Goal: Find contact information: Find contact information

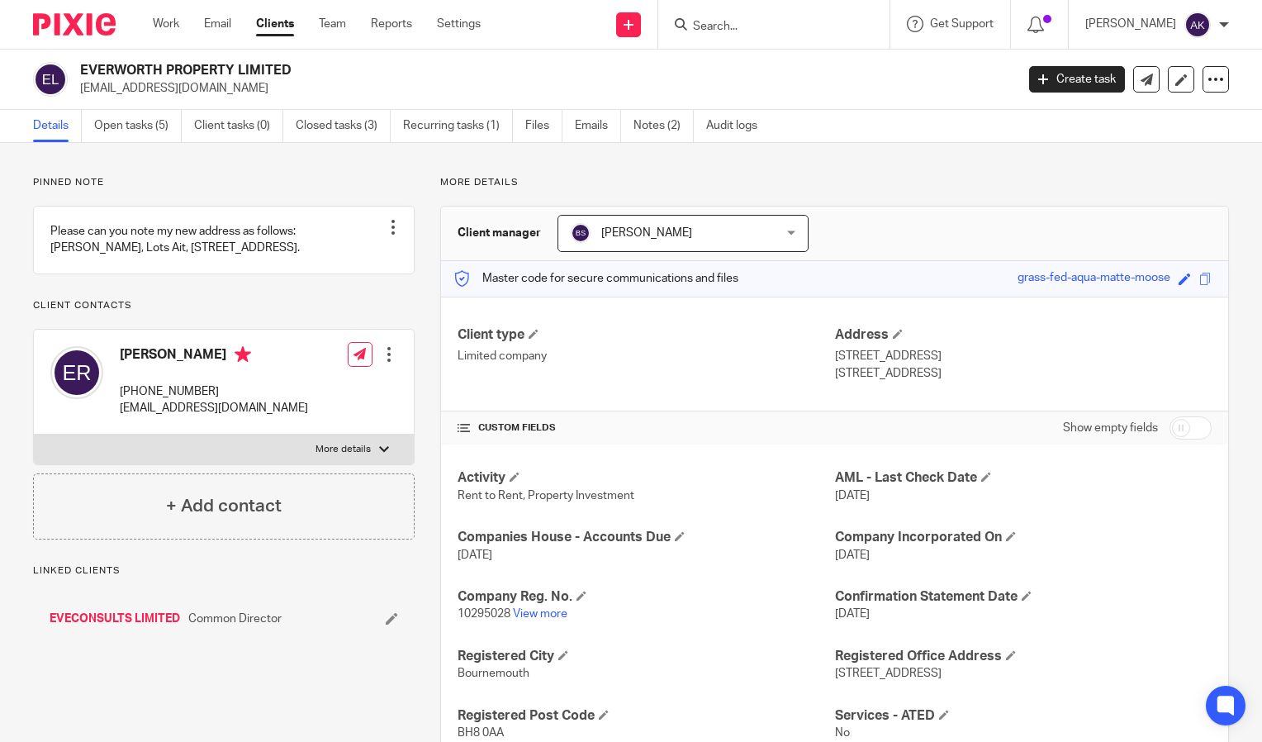
click at [756, 23] on input "Search" at bounding box center [765, 27] width 149 height 15
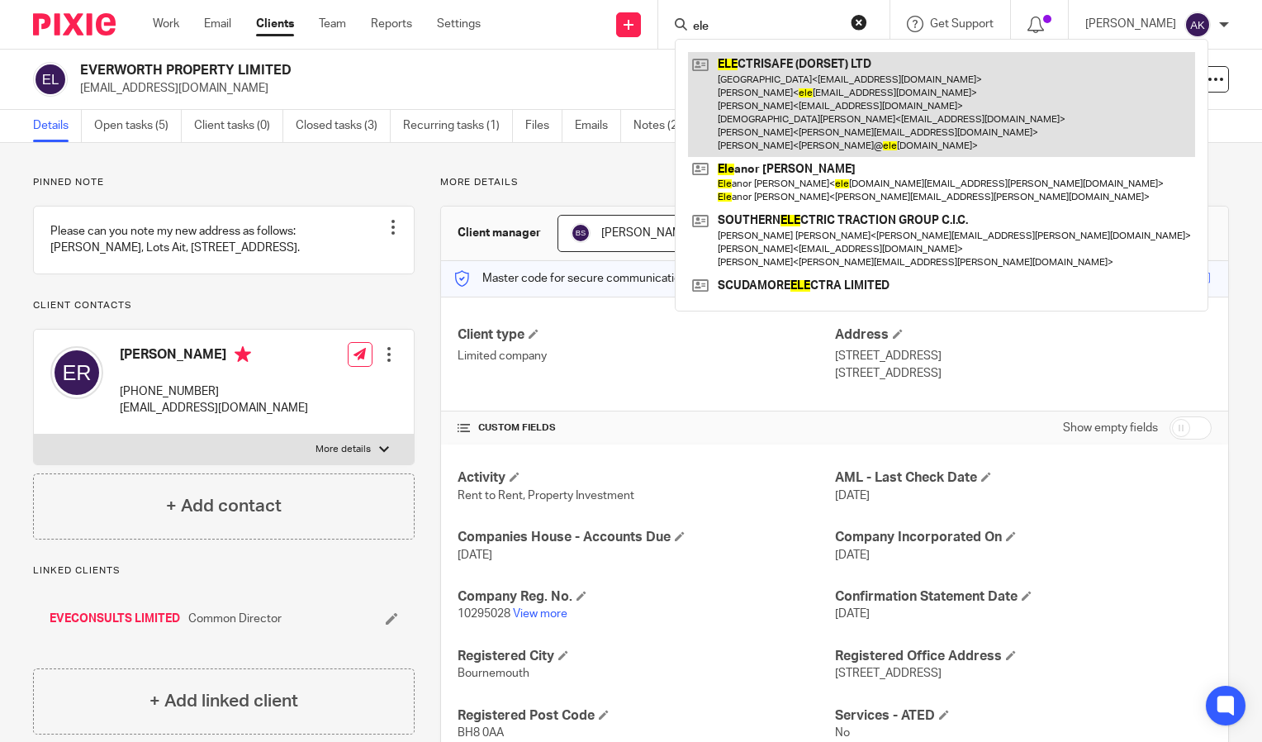
type input "ele"
click at [810, 89] on link at bounding box center [941, 104] width 507 height 105
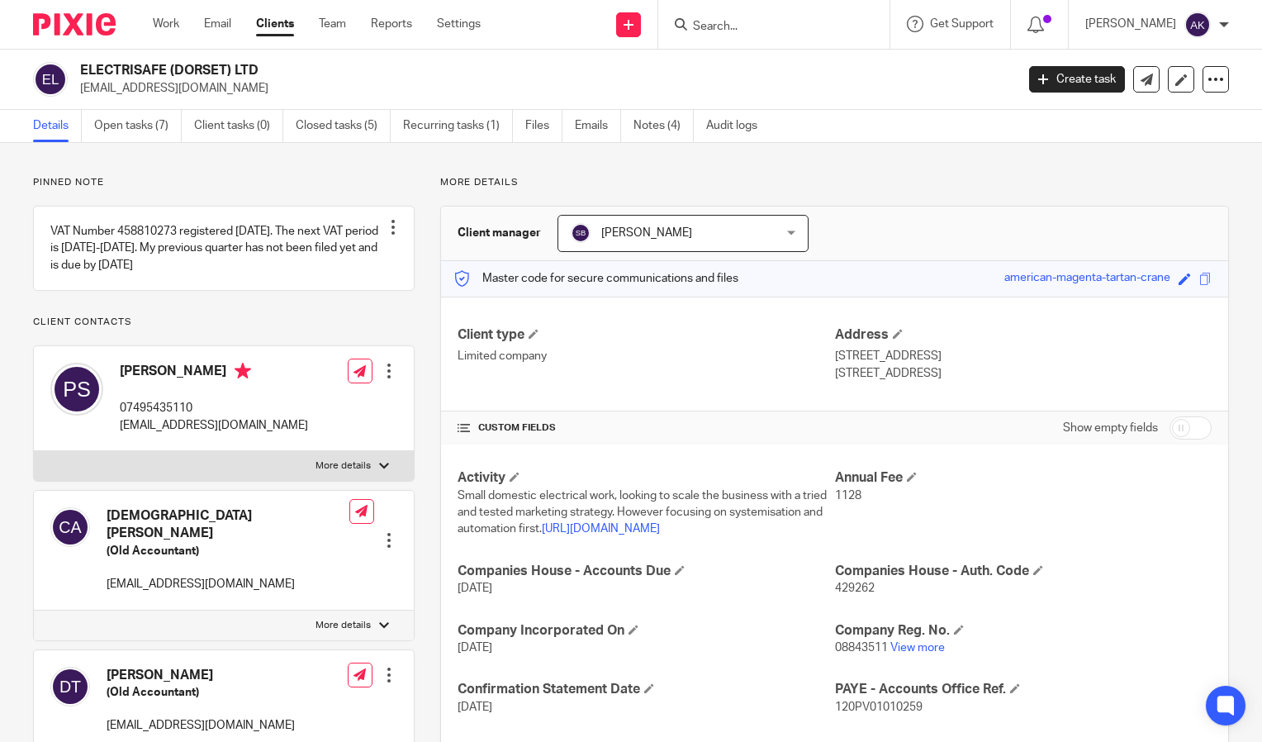
drag, startPoint x: 80, startPoint y: 87, endPoint x: 176, endPoint y: 91, distance: 95.9
click at [176, 91] on p "electrisafe31@gmail.com" at bounding box center [542, 88] width 924 height 17
click at [224, 83] on p "electrisafe31@gmail.com" at bounding box center [542, 88] width 924 height 17
drag, startPoint x: 78, startPoint y: 85, endPoint x: 231, endPoint y: 97, distance: 154.1
click at [231, 97] on div "ELECTRISAFE (DORSET) LTD electrisafe31@gmail.com Create task Update from Compan…" at bounding box center [631, 80] width 1262 height 60
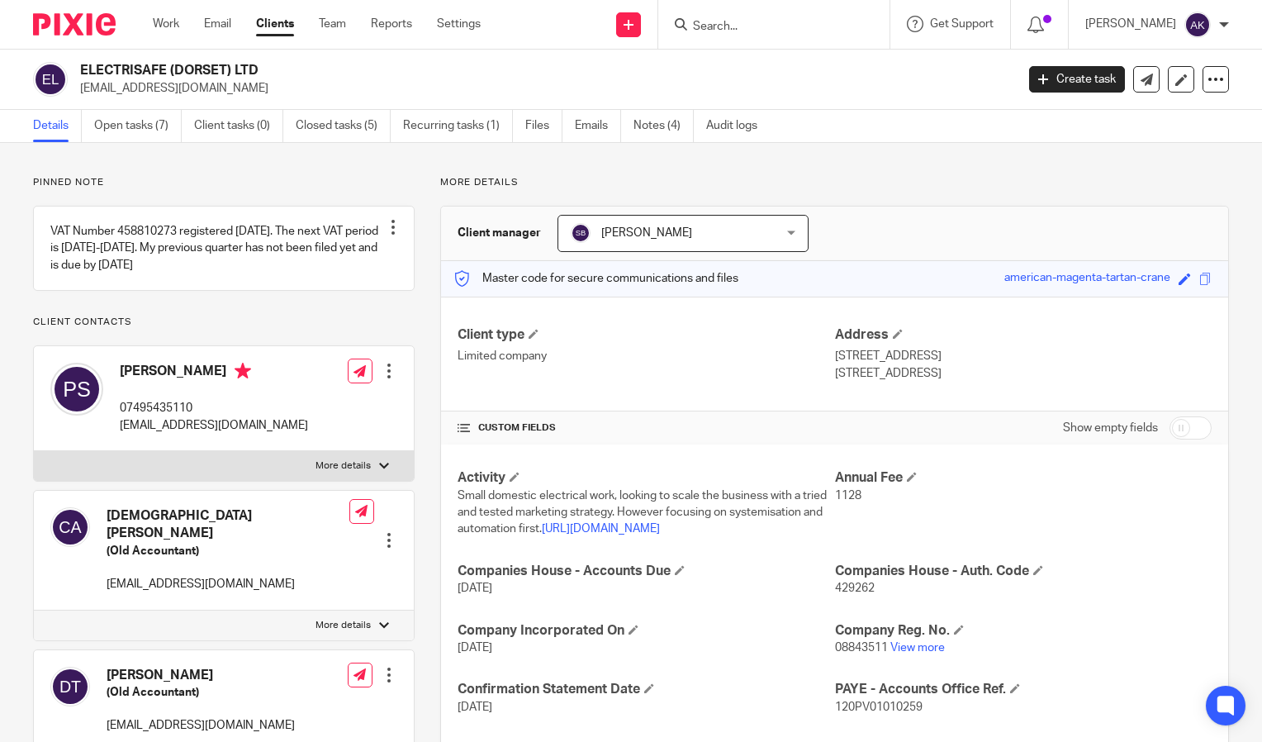
drag, startPoint x: 231, startPoint y: 97, endPoint x: 164, endPoint y: 86, distance: 67.9
copy p "electrisafe31@gmail.com"
click at [758, 30] on input "Search" at bounding box center [765, 27] width 149 height 15
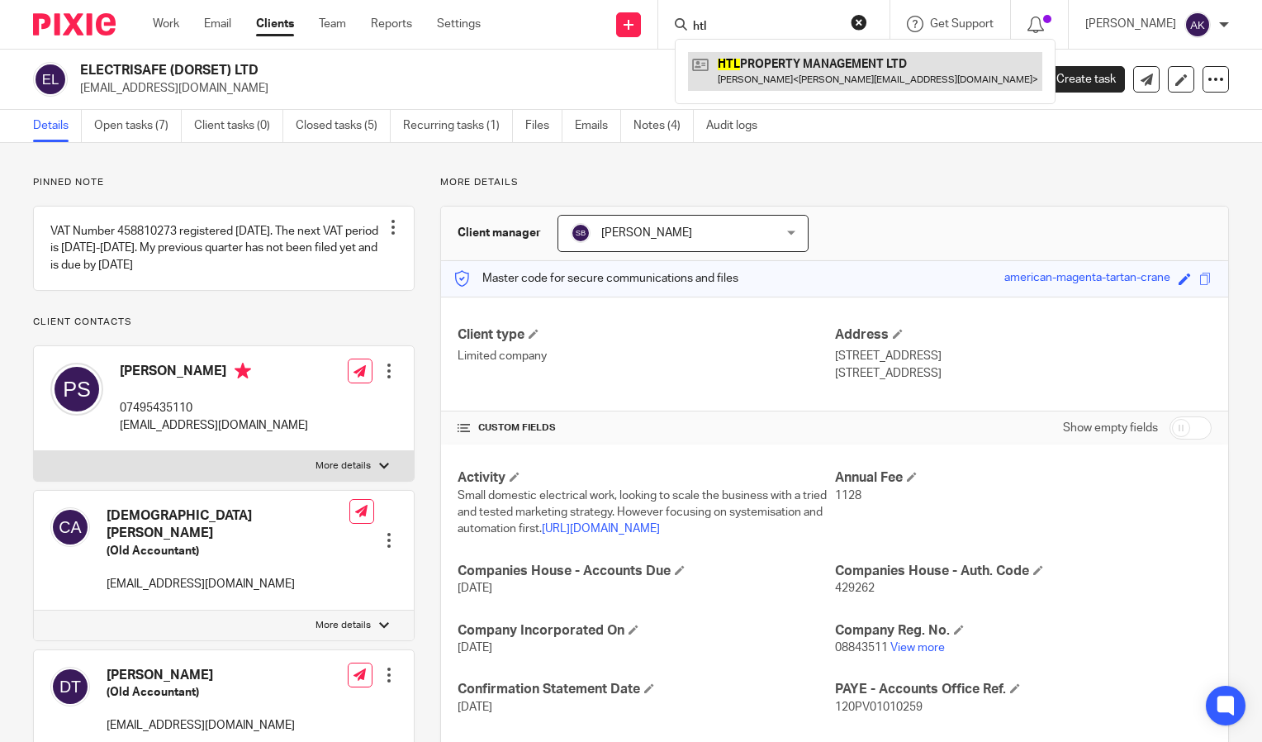
type input "htl"
click at [788, 67] on link at bounding box center [865, 71] width 354 height 38
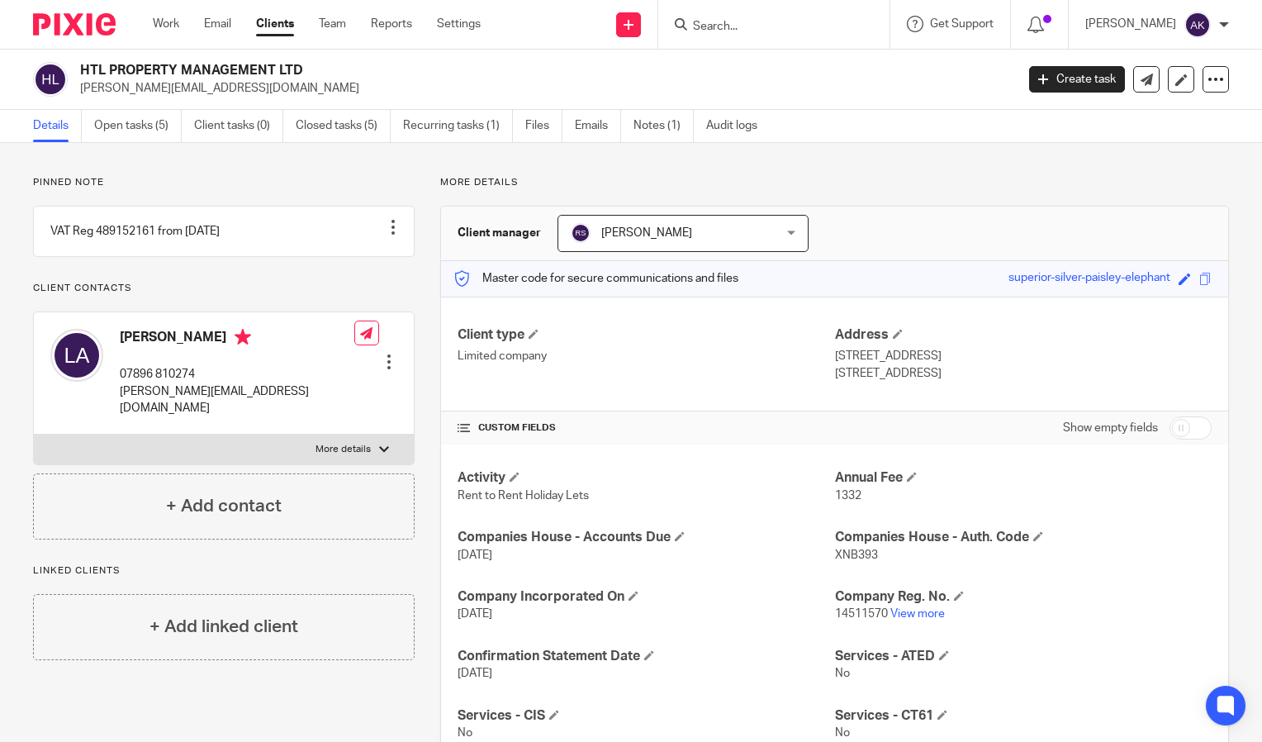
drag, startPoint x: 81, startPoint y: 88, endPoint x: 251, endPoint y: 88, distance: 170.2
click at [251, 88] on p "lorna@effortless-stay.co.uk" at bounding box center [542, 88] width 924 height 17
drag, startPoint x: 251, startPoint y: 88, endPoint x: 160, endPoint y: 89, distance: 90.9
copy p "lorna@effortless-stay.co.uk"
click at [757, 28] on input "Search" at bounding box center [765, 27] width 149 height 15
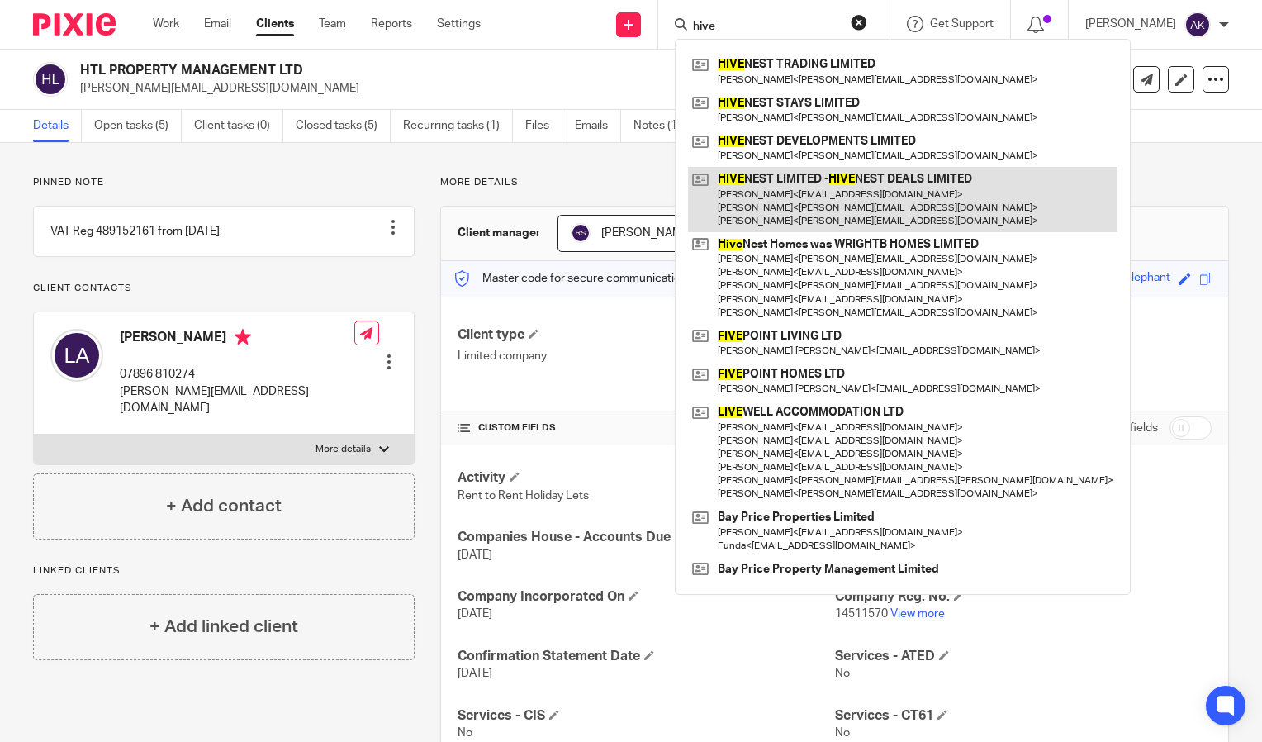
type input "hive"
click at [899, 191] on link at bounding box center [903, 199] width 430 height 65
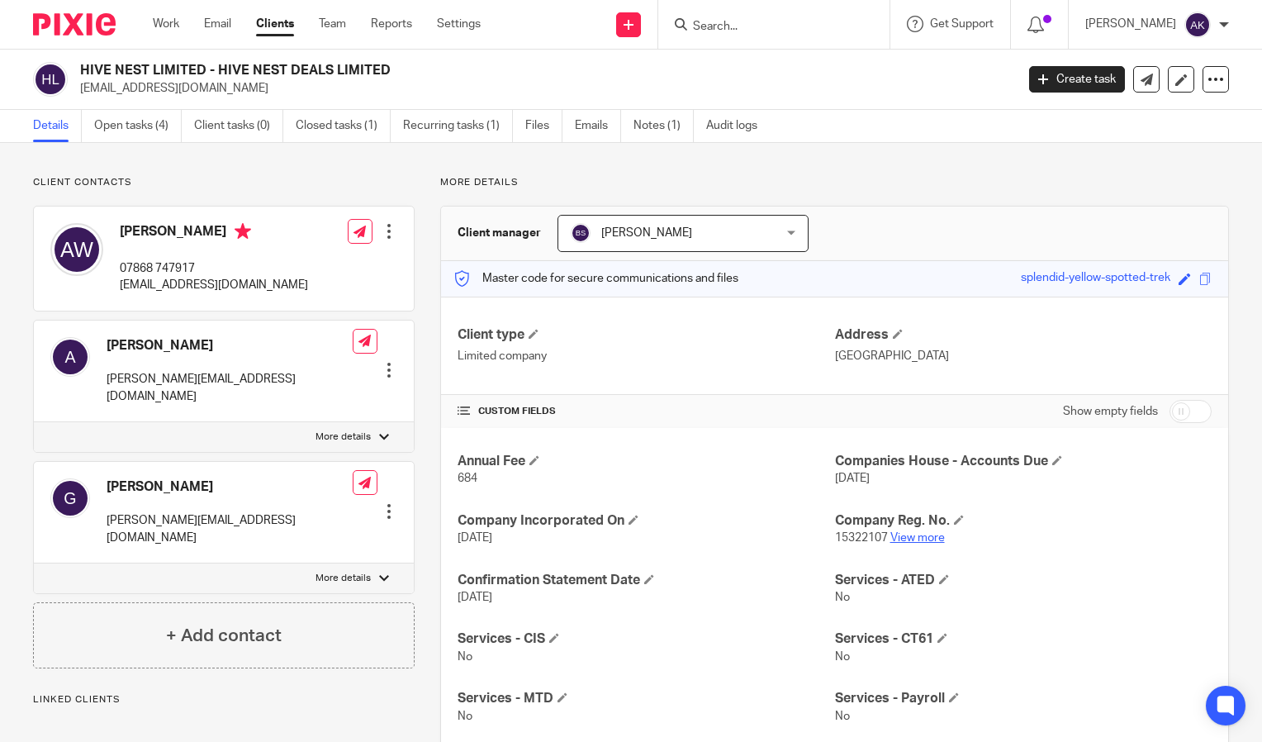
click at [924, 542] on link "View more" at bounding box center [918, 538] width 55 height 12
drag, startPoint x: 106, startPoint y: 383, endPoint x: 251, endPoint y: 400, distance: 146.3
click at [251, 400] on div "Angela angela@hivenest.co.uk Edit contact Create client from contact Export dat…" at bounding box center [224, 372] width 380 height 102
drag, startPoint x: 251, startPoint y: 400, endPoint x: 175, endPoint y: 385, distance: 77.4
copy p "[PERSON_NAME][EMAIL_ADDRESS][DOMAIN_NAME]"
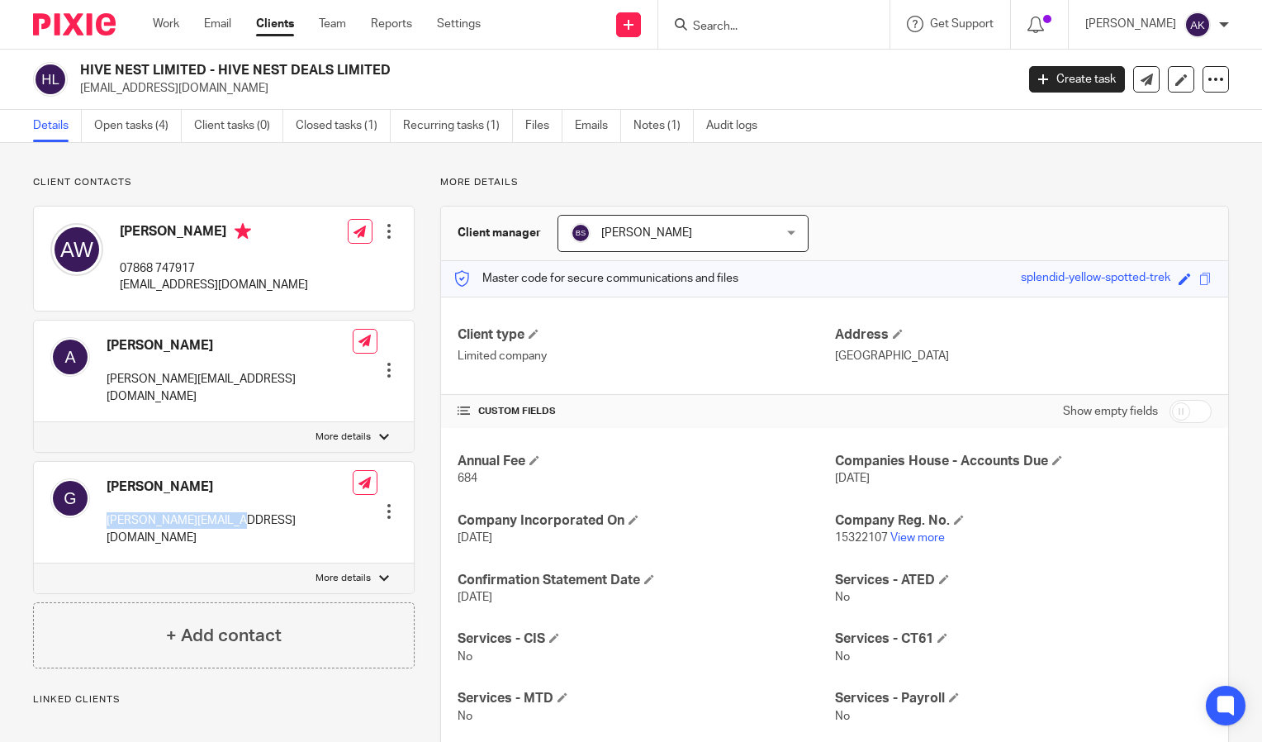
drag, startPoint x: 104, startPoint y: 508, endPoint x: 259, endPoint y: 504, distance: 154.5
click at [259, 504] on div "George george@hivenest.co.uk Edit contact Create client from contact Export dat…" at bounding box center [224, 513] width 380 height 102
drag, startPoint x: 259, startPoint y: 504, endPoint x: 170, endPoint y: 500, distance: 88.5
copy p "george@hivenest.co.uk"
click at [754, 26] on input "Search" at bounding box center [765, 27] width 149 height 15
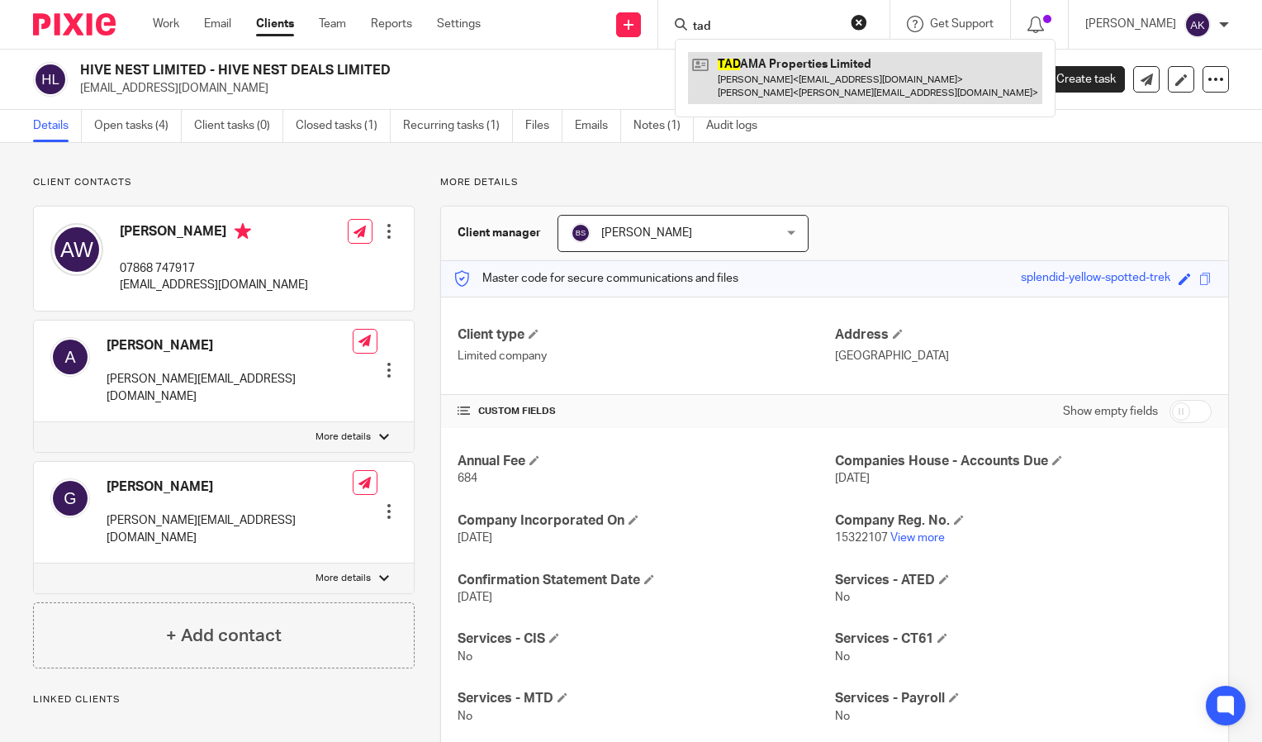
type input "tad"
click at [811, 78] on link at bounding box center [865, 77] width 354 height 51
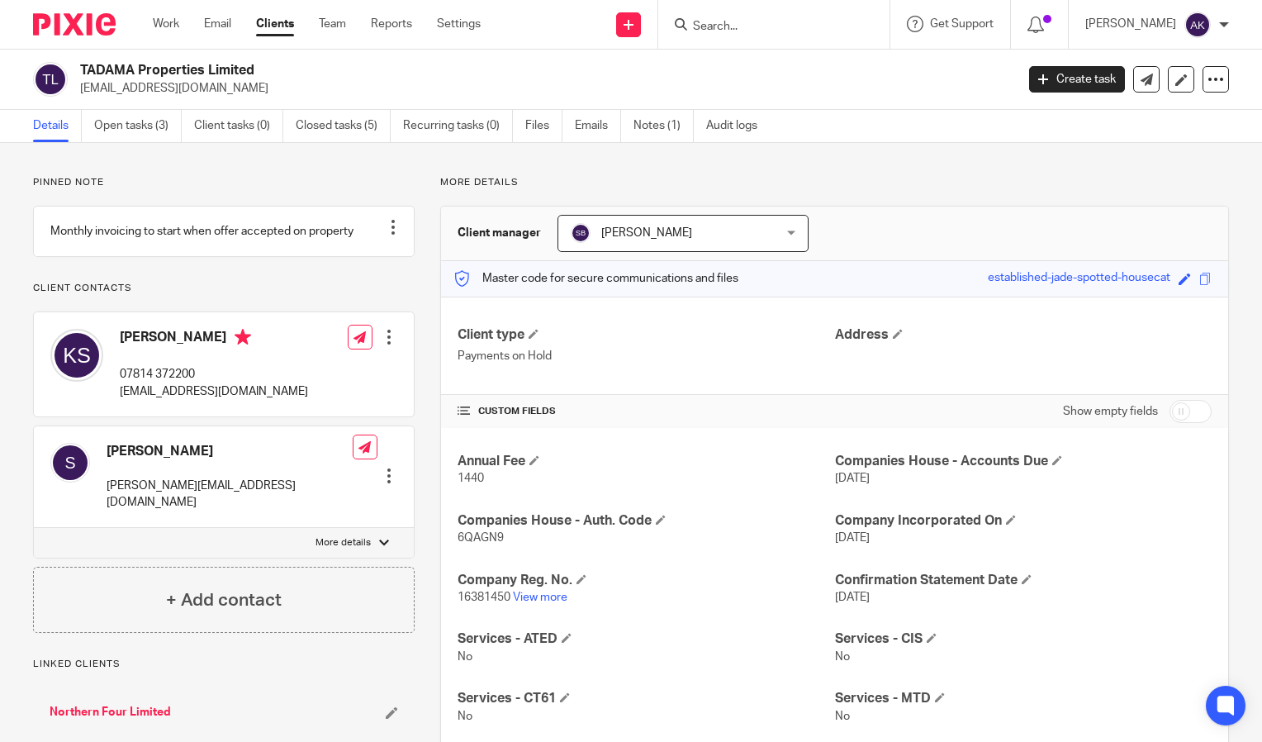
drag, startPoint x: 81, startPoint y: 90, endPoint x: 263, endPoint y: 88, distance: 181.8
click at [263, 88] on p "admin@txmproperties.co.uk" at bounding box center [542, 88] width 924 height 17
drag, startPoint x: 263, startPoint y: 88, endPoint x: 188, endPoint y: 87, distance: 75.2
copy p "admin@txmproperties.co.uk"
click at [759, 28] on input "Search" at bounding box center [765, 27] width 149 height 15
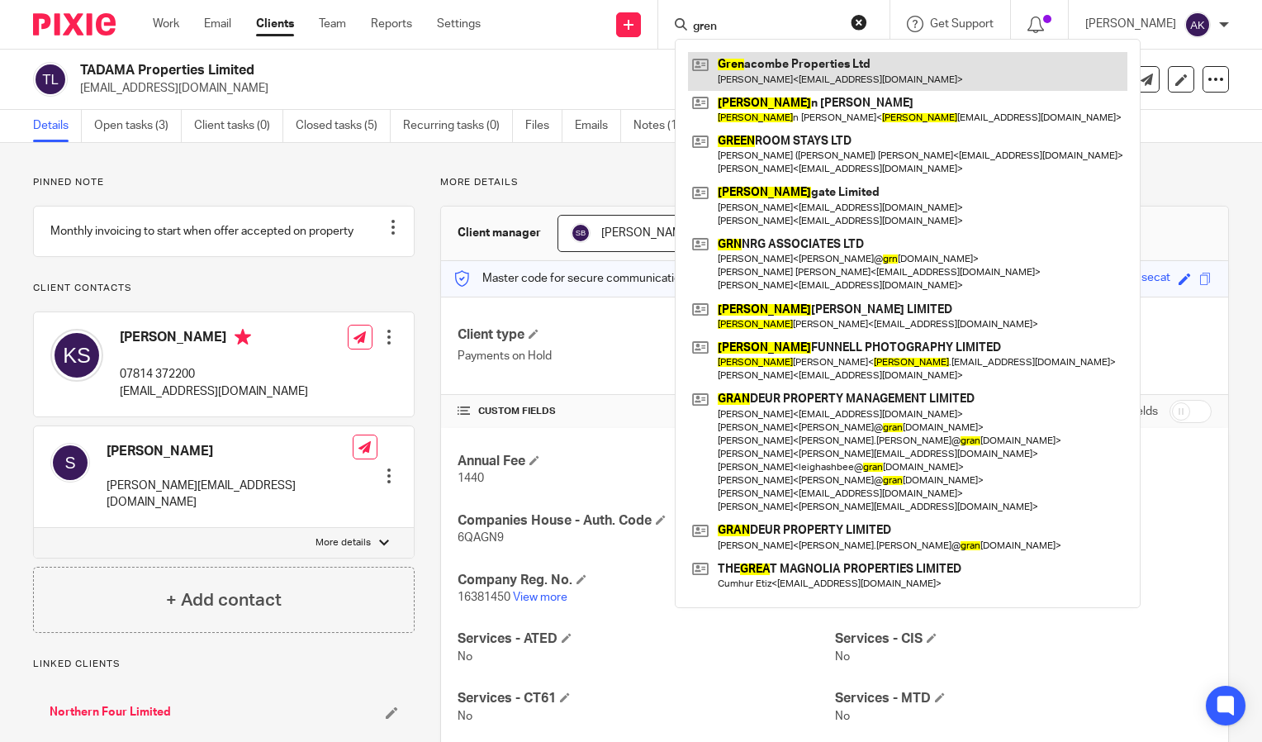
type input "gren"
click at [793, 71] on link at bounding box center [907, 71] width 439 height 38
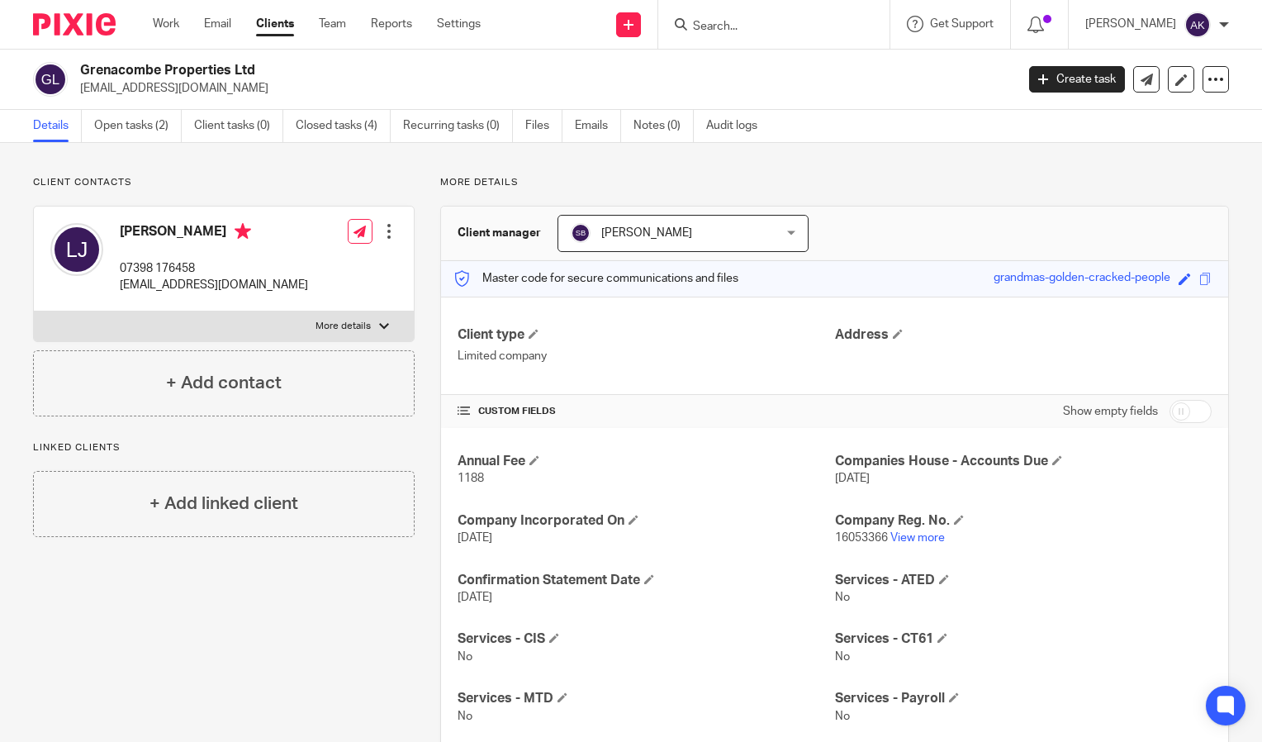
drag, startPoint x: 77, startPoint y: 88, endPoint x: 281, endPoint y: 104, distance: 204.7
click at [281, 104] on div "Grenacombe Properties Ltd [EMAIL_ADDRESS][DOMAIN_NAME] Create task Update from …" at bounding box center [631, 80] width 1262 height 60
drag, startPoint x: 281, startPoint y: 104, endPoint x: 185, endPoint y: 87, distance: 97.4
copy p "[EMAIL_ADDRESS][DOMAIN_NAME]"
click at [753, 33] on input "Search" at bounding box center [765, 27] width 149 height 15
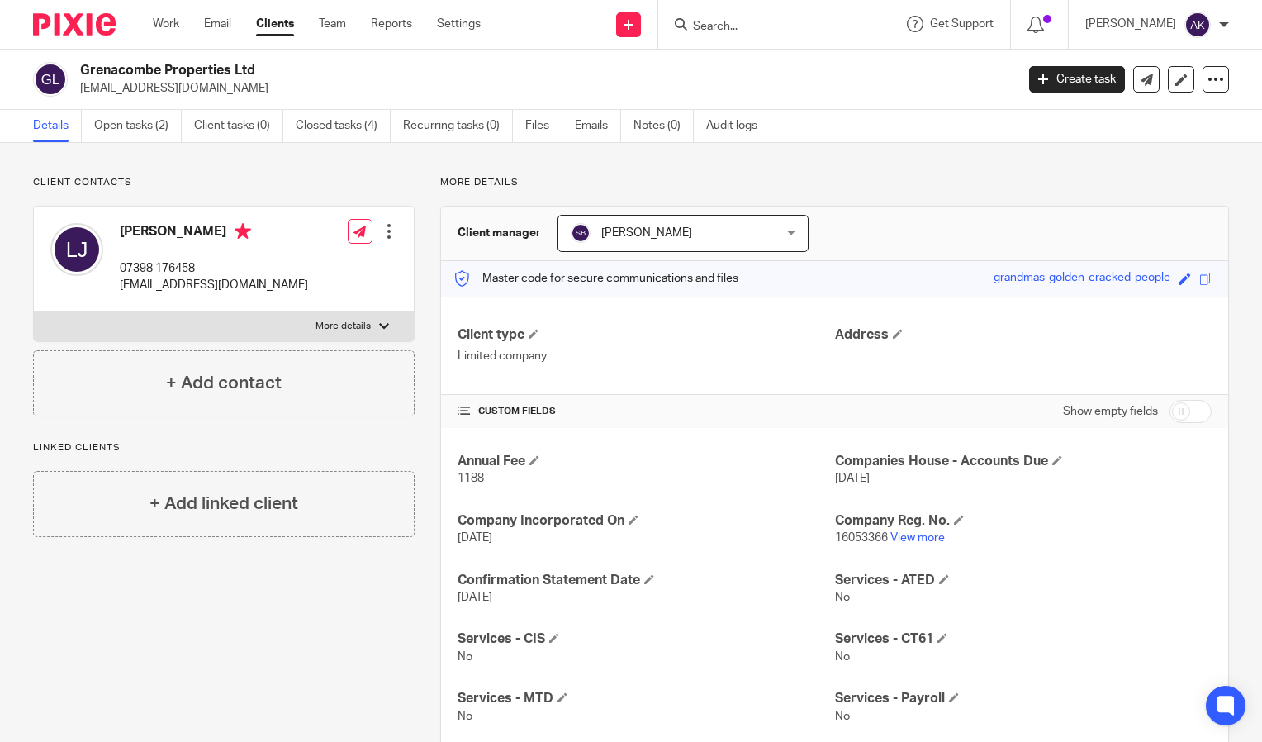
click at [725, 28] on input "Search" at bounding box center [765, 27] width 149 height 15
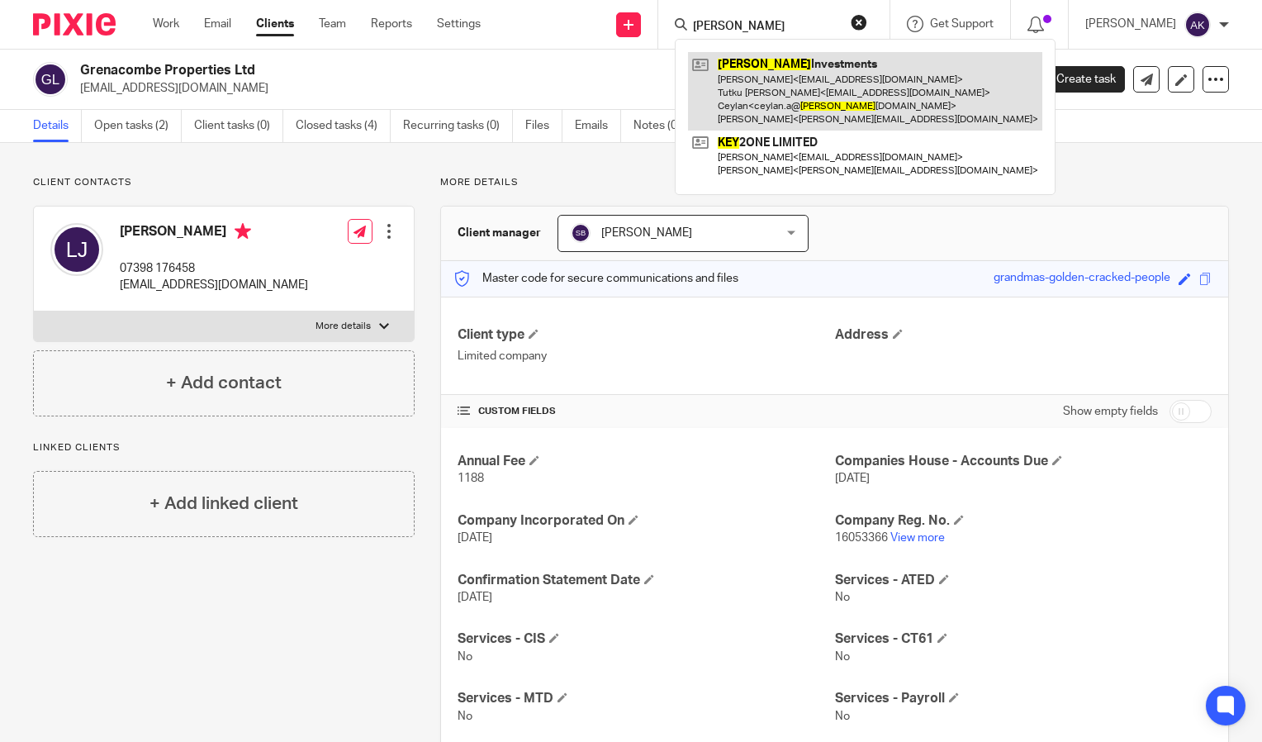
type input "ukey"
click at [810, 64] on link at bounding box center [865, 91] width 354 height 78
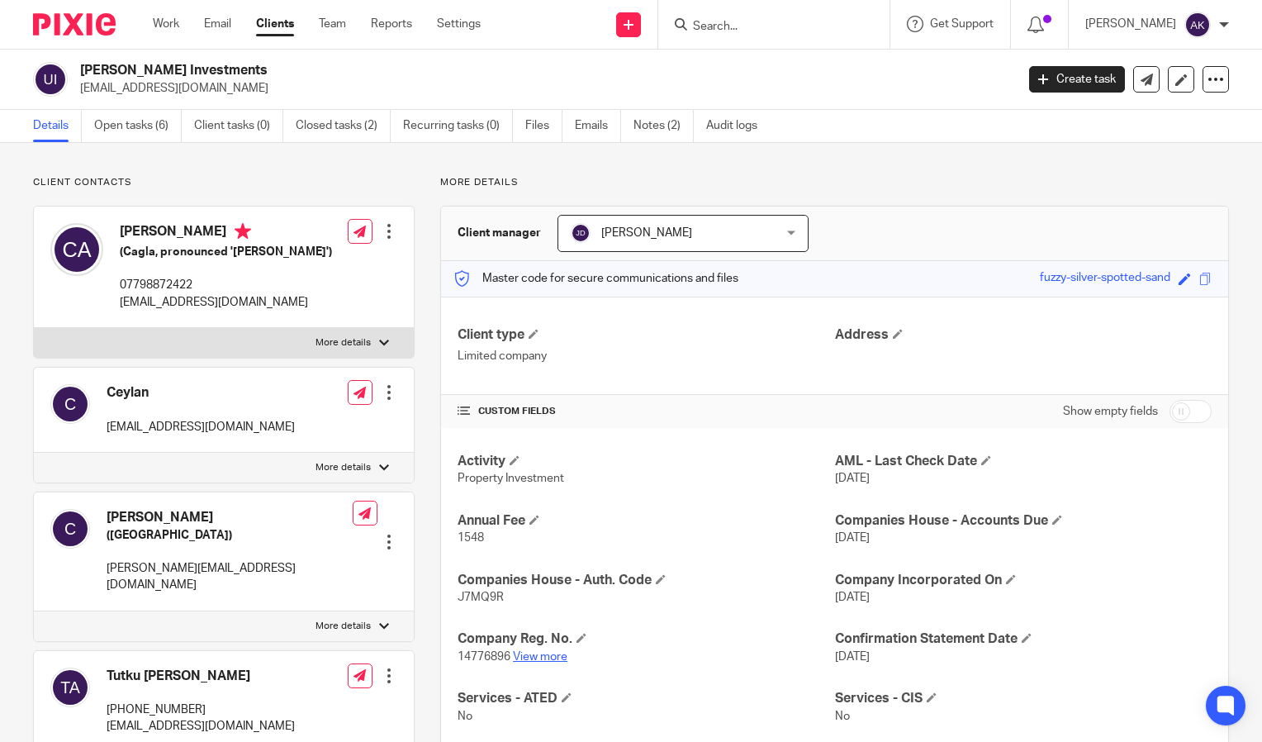
click at [553, 651] on link "View more" at bounding box center [540, 657] width 55 height 12
click at [747, 24] on input "Search" at bounding box center [765, 27] width 149 height 15
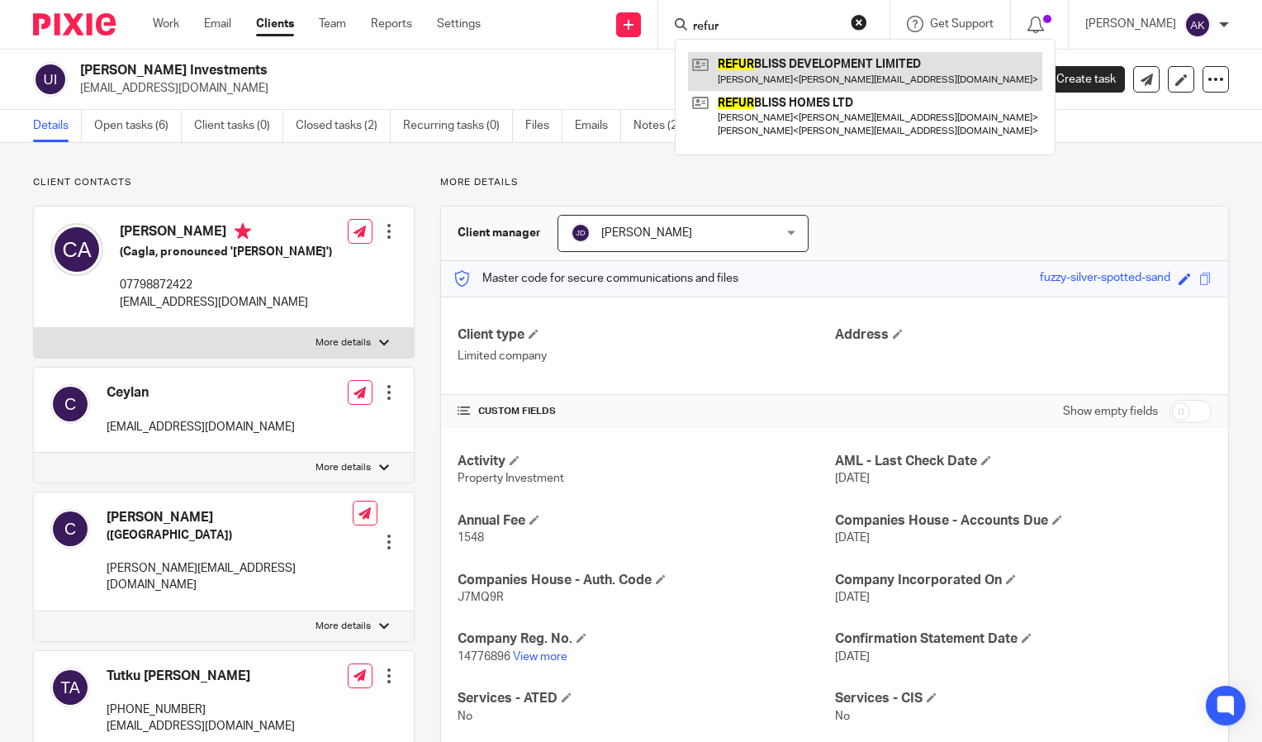
type input "refur"
click at [831, 62] on link at bounding box center [865, 71] width 354 height 38
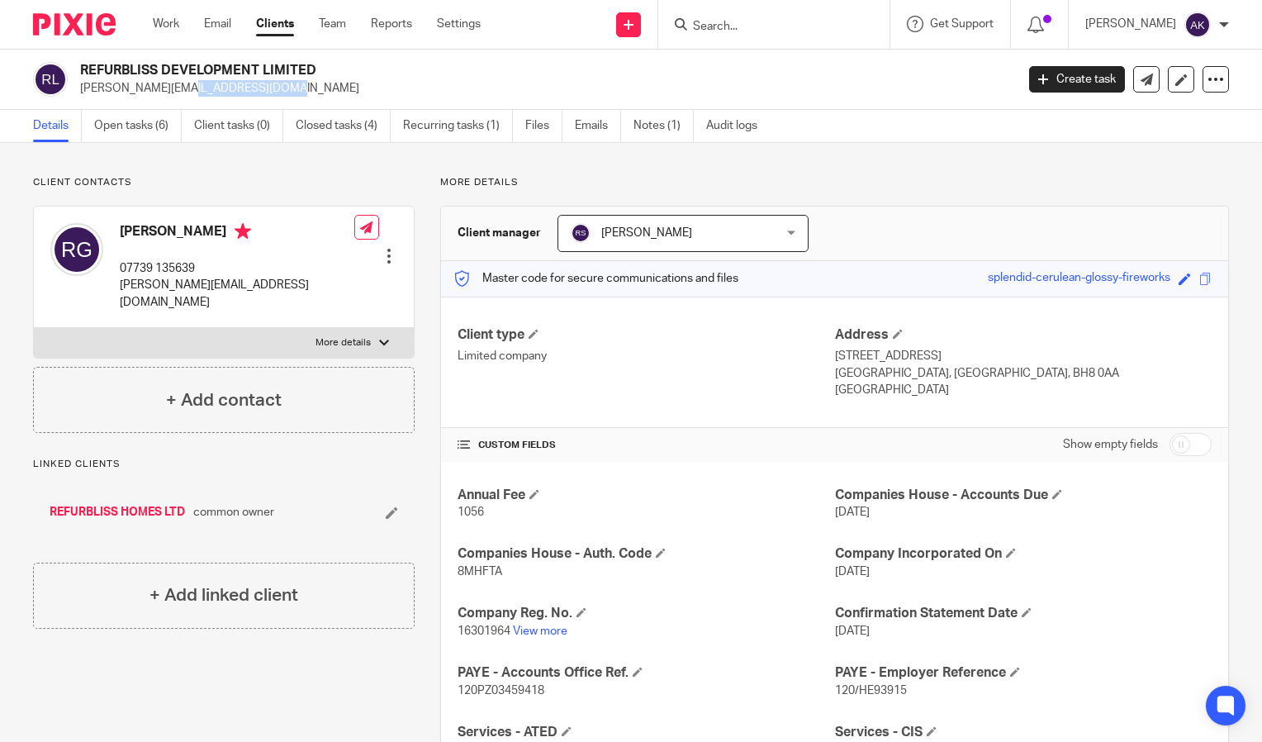
drag, startPoint x: 78, startPoint y: 83, endPoint x: 203, endPoint y: 86, distance: 125.6
click at [203, 86] on div "REFURBLISS DEVELOPMENT LIMITED [PERSON_NAME][EMAIL_ADDRESS][DOMAIN_NAME]" at bounding box center [518, 79] width 971 height 35
drag, startPoint x: 203, startPoint y: 86, endPoint x: 97, endPoint y: 87, distance: 105.7
copy p "[PERSON_NAME][EMAIL_ADDRESS][DOMAIN_NAME]"
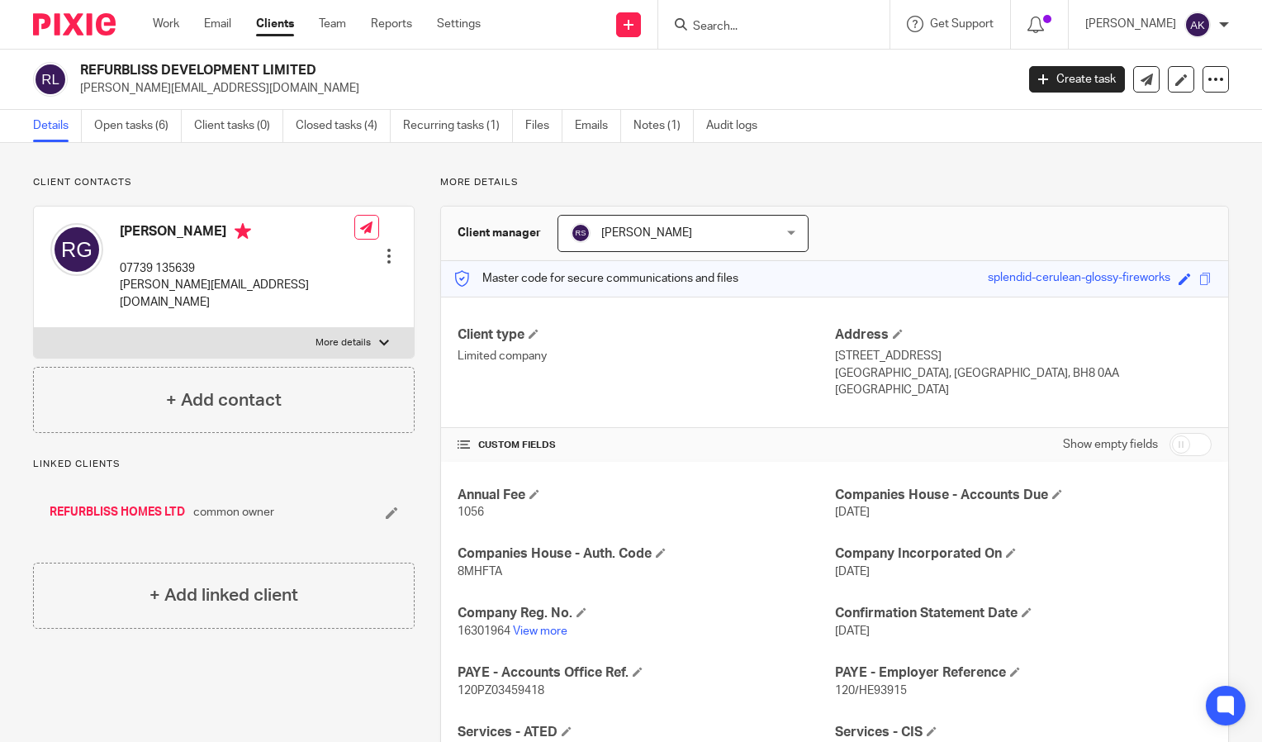
click at [738, 20] on input "Search" at bounding box center [765, 27] width 149 height 15
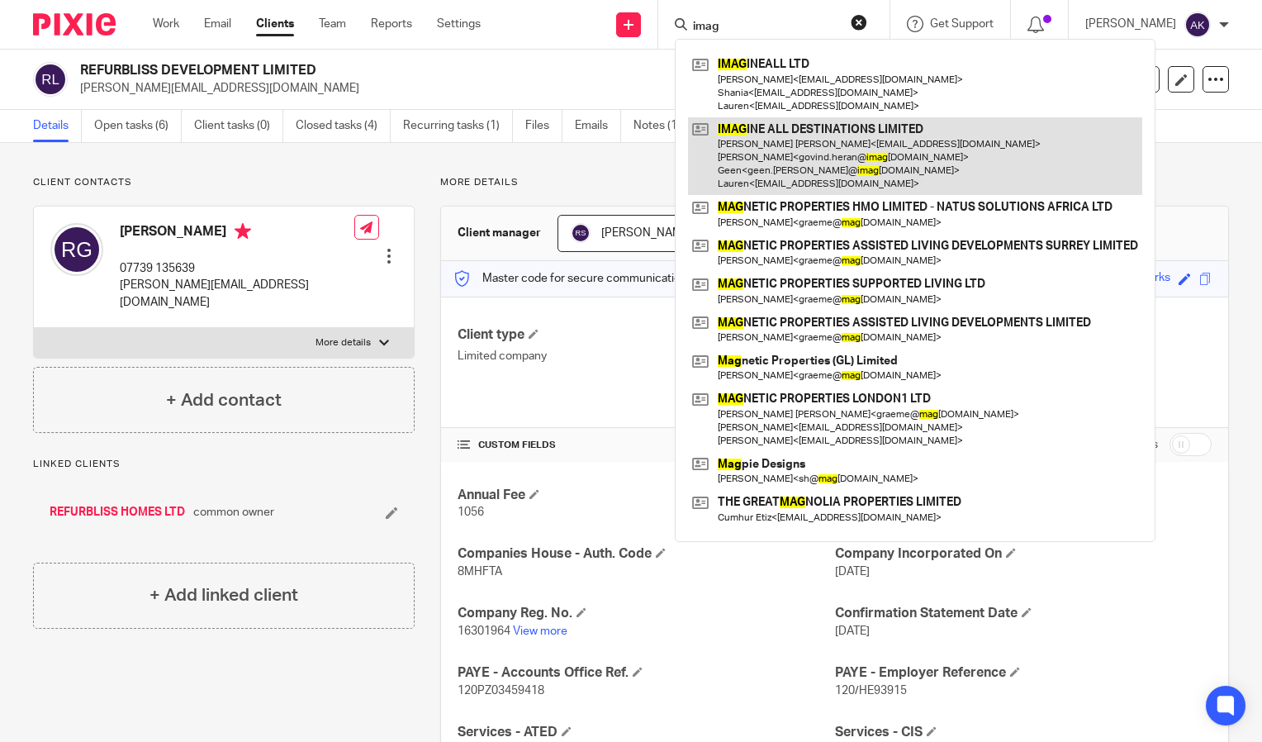
type input "imag"
click at [838, 136] on link at bounding box center [915, 156] width 454 height 78
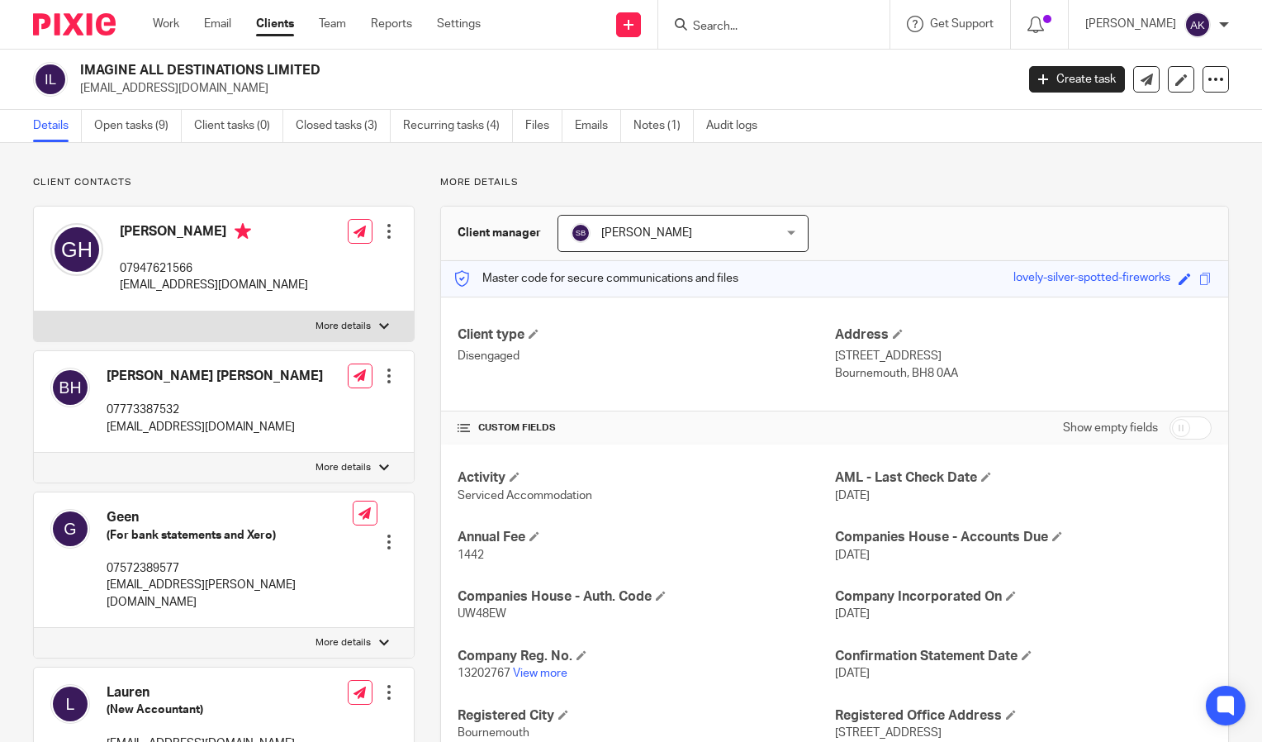
drag, startPoint x: 77, startPoint y: 89, endPoint x: 250, endPoint y: 91, distance: 173.5
click at [250, 91] on div "IMAGINE ALL DESTINATIONS LIMITED [EMAIL_ADDRESS][DOMAIN_NAME]" at bounding box center [518, 79] width 971 height 35
drag, startPoint x: 250, startPoint y: 91, endPoint x: 220, endPoint y: 86, distance: 31.0
copy p "[EMAIL_ADDRESS][DOMAIN_NAME]"
